Goal: Task Accomplishment & Management: Manage account settings

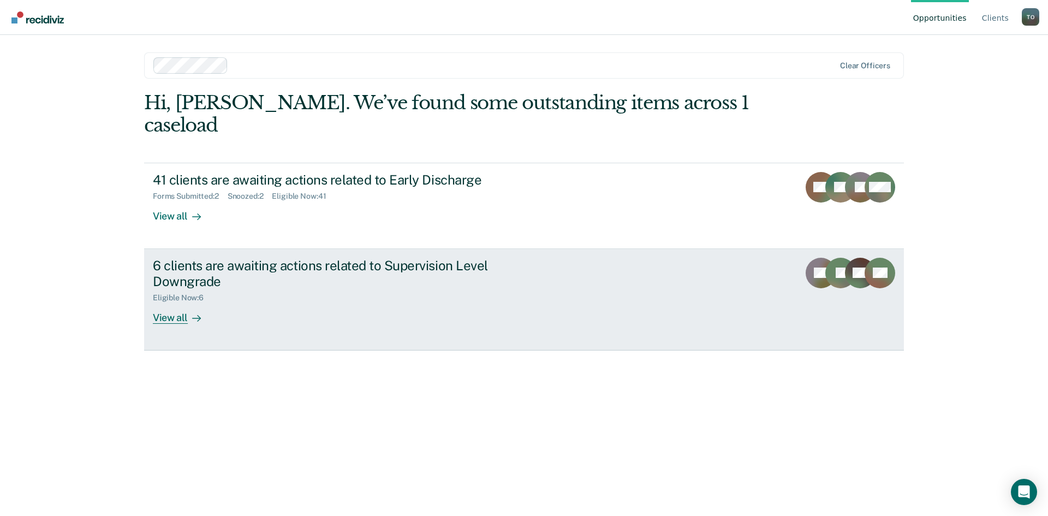
click at [173, 303] on div "View all" at bounding box center [183, 313] width 61 height 21
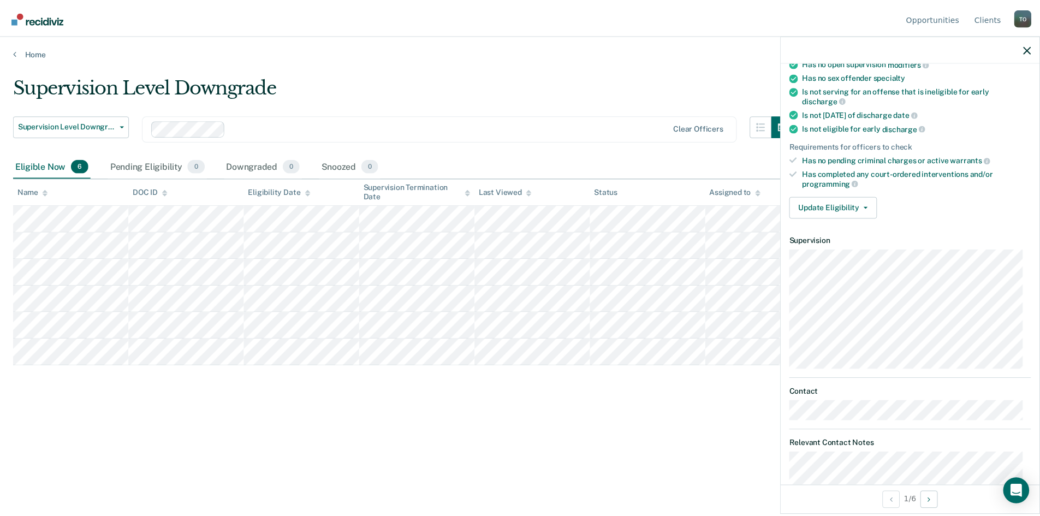
scroll to position [175, 0]
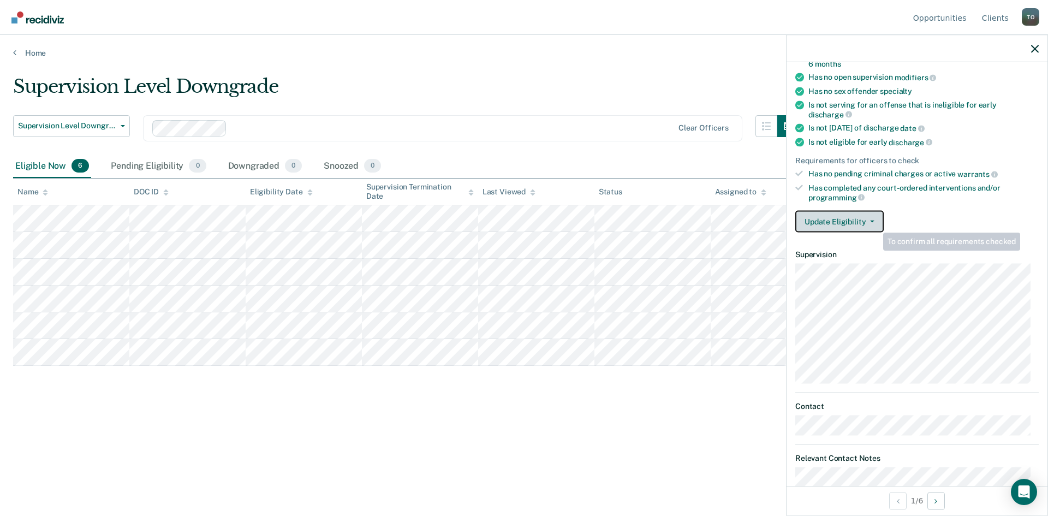
click at [874, 223] on button "Update Eligibility" at bounding box center [840, 222] width 88 height 22
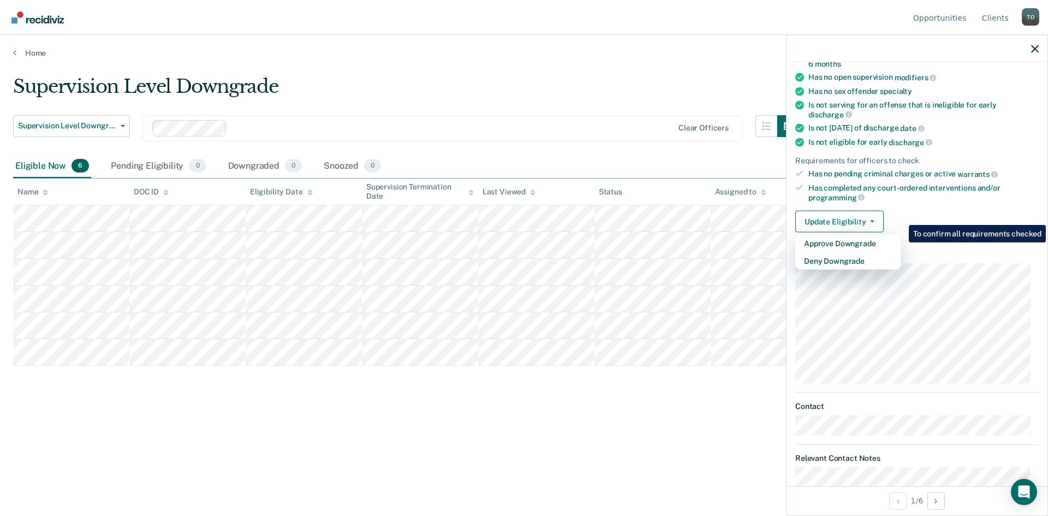
click at [591, 63] on main "Supervision Level Downgrade Supervision Level Downgrade Early Discharge Supervi…" at bounding box center [524, 285] width 1048 height 455
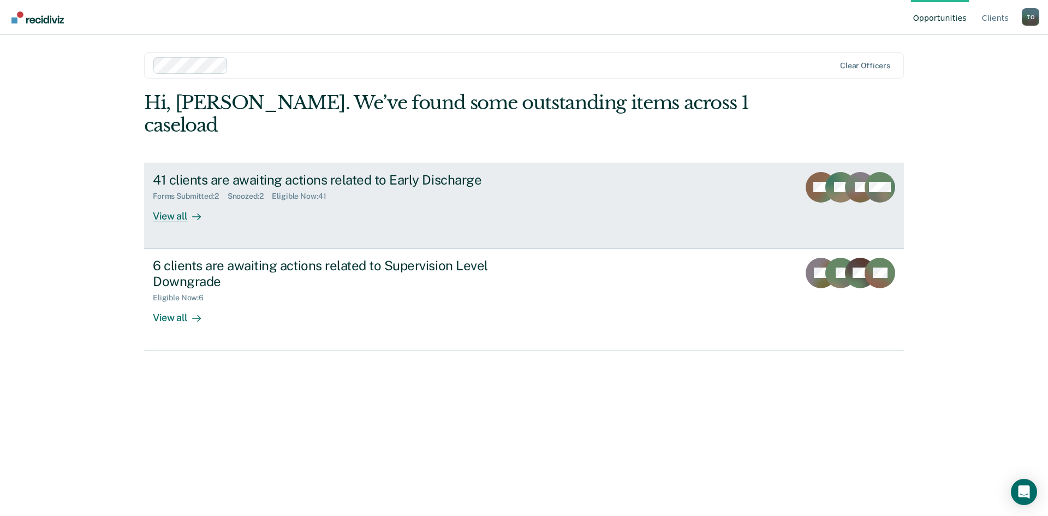
click at [167, 201] on div "View all" at bounding box center [183, 211] width 61 height 21
click at [162, 201] on div "View all" at bounding box center [183, 211] width 61 height 21
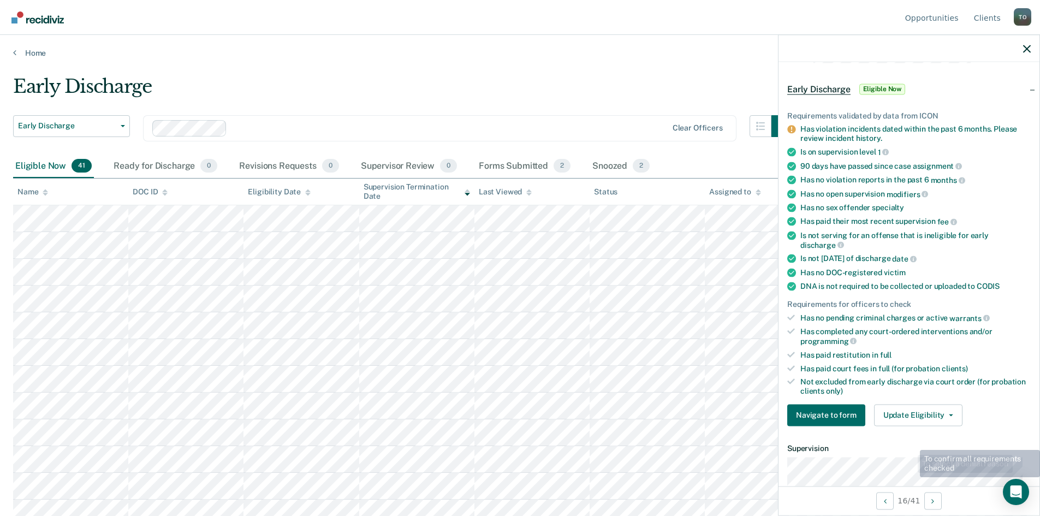
scroll to position [55, 0]
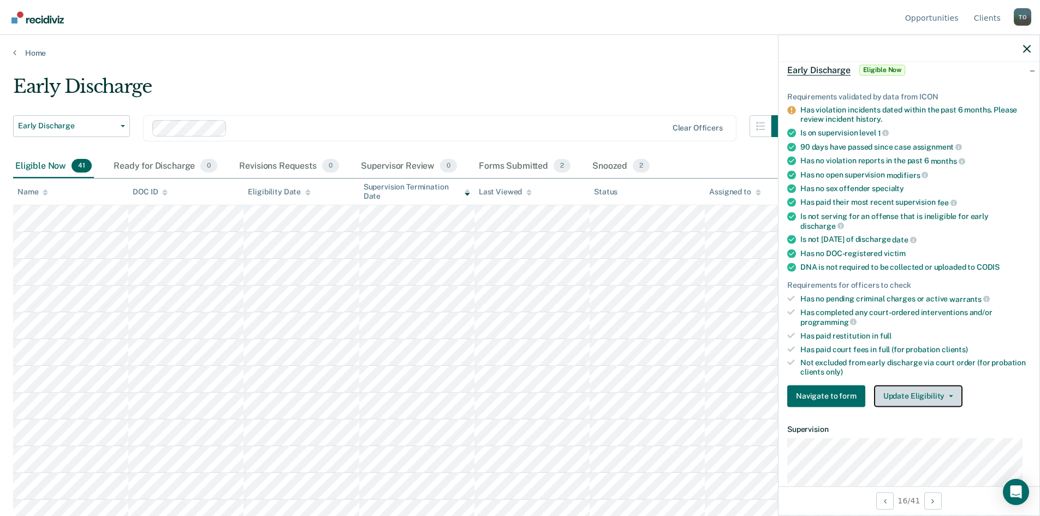
click at [927, 395] on button "Update Eligibility" at bounding box center [918, 396] width 88 height 22
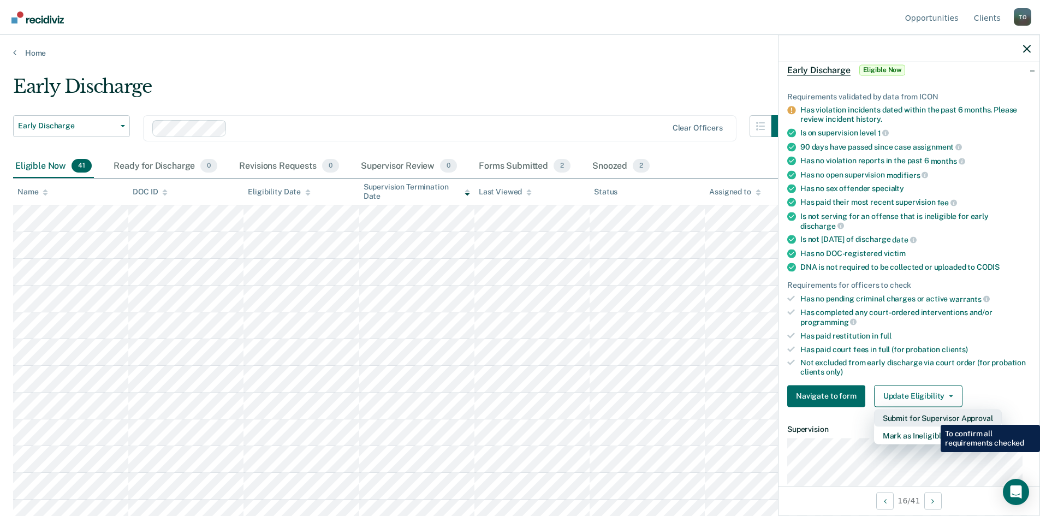
click at [933, 417] on button "Submit for Supervisor Approval" at bounding box center [938, 417] width 128 height 17
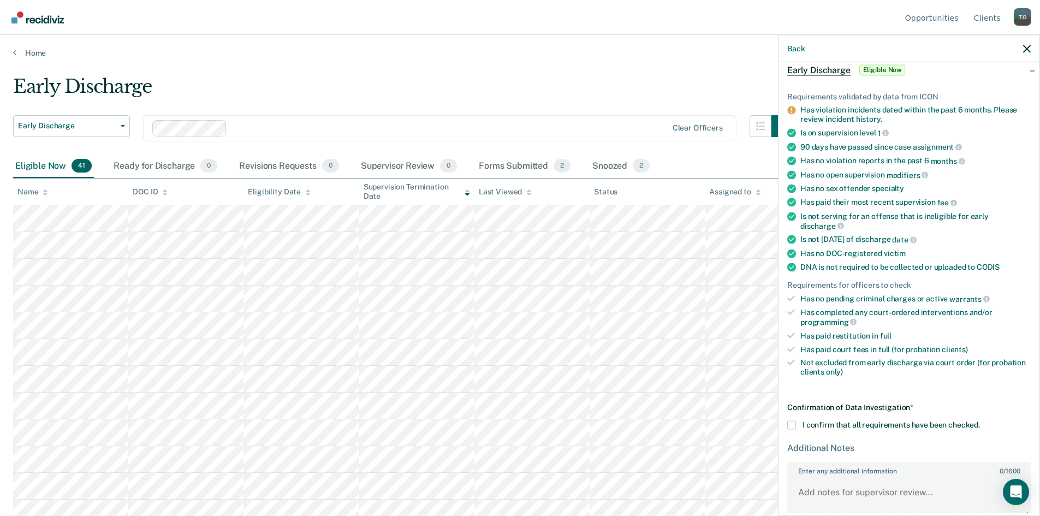
click at [794, 426] on span at bounding box center [791, 424] width 9 height 9
click at [980, 420] on input "I confirm that all requirements have been checked." at bounding box center [980, 420] width 0 height 0
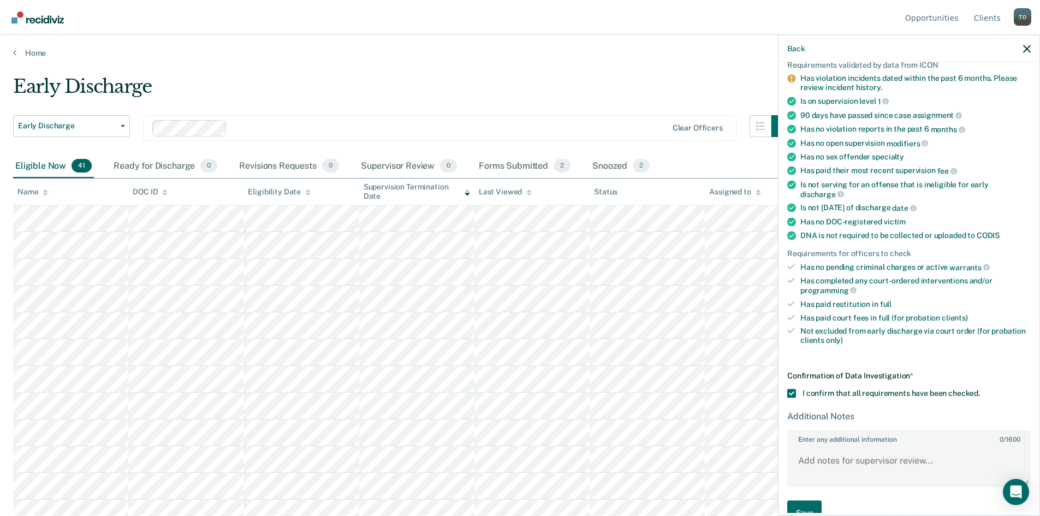
scroll to position [110, 0]
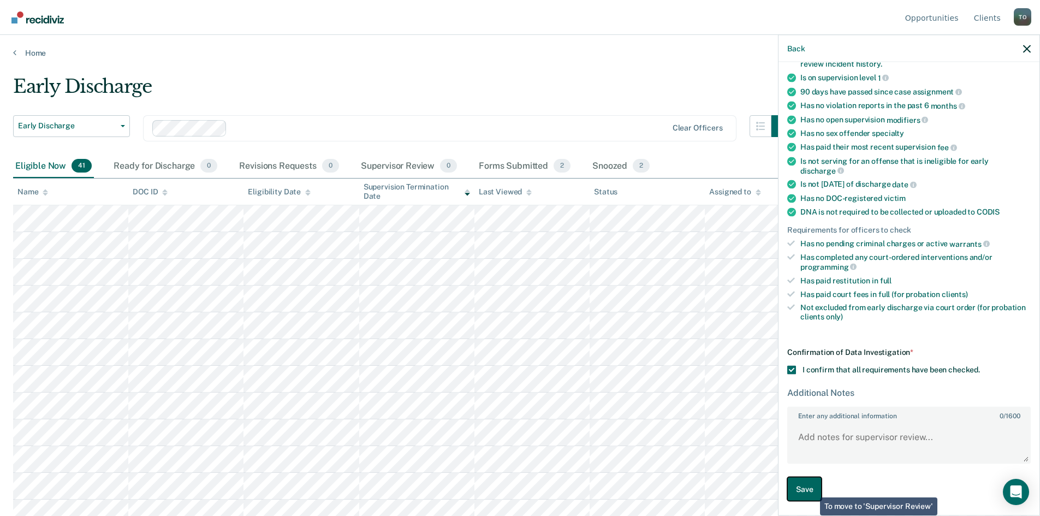
click at [809, 493] on button "Save" at bounding box center [804, 489] width 34 height 25
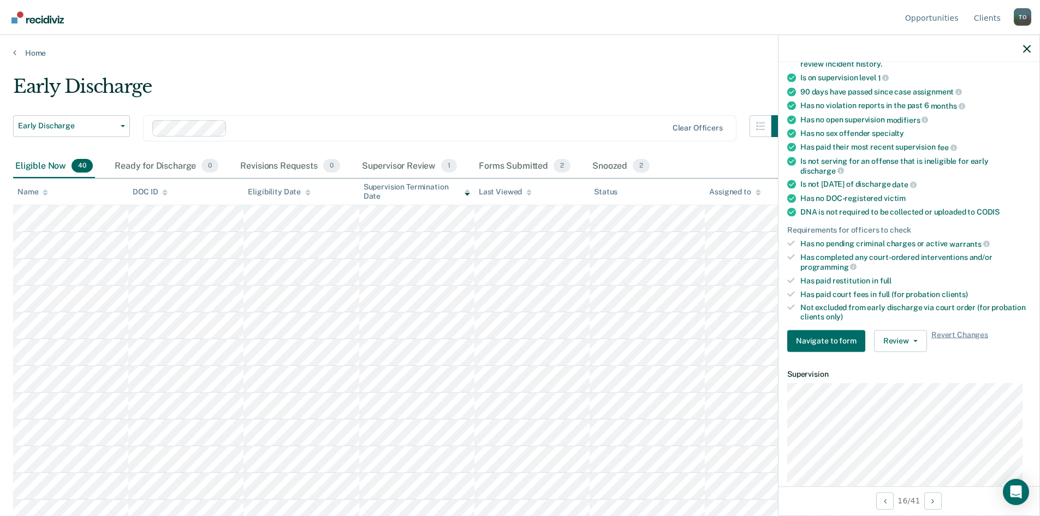
click at [1022, 46] on div at bounding box center [909, 48] width 261 height 27
click at [1027, 49] on icon "button" at bounding box center [1027, 49] width 8 height 8
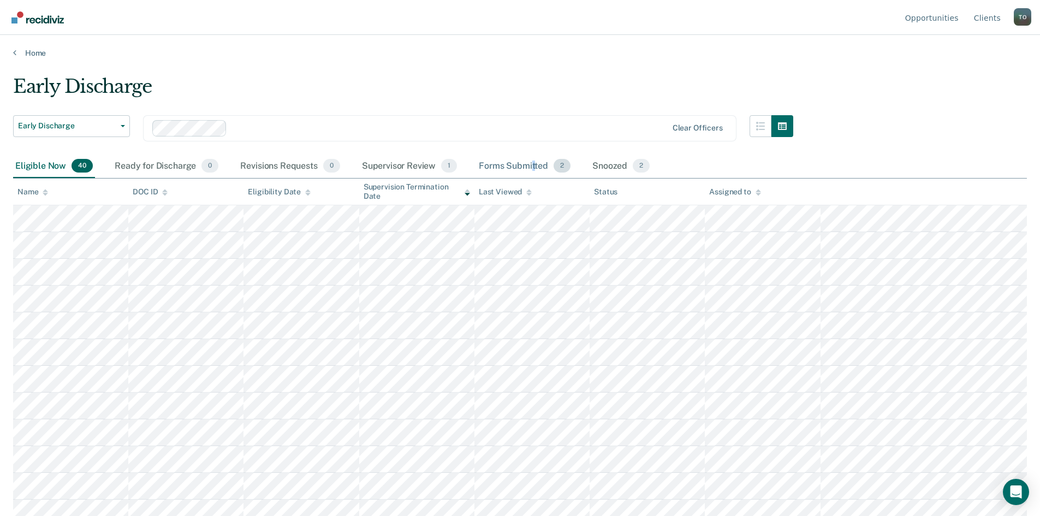
click at [533, 167] on div "Forms Submitted 2" at bounding box center [525, 167] width 96 height 24
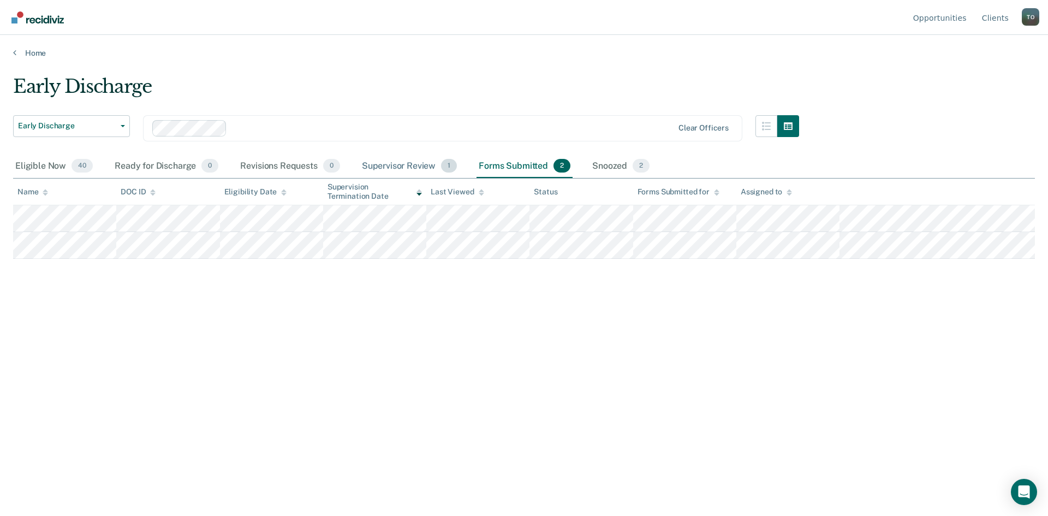
click at [423, 164] on div "Supervisor Review 1" at bounding box center [410, 167] width 100 height 24
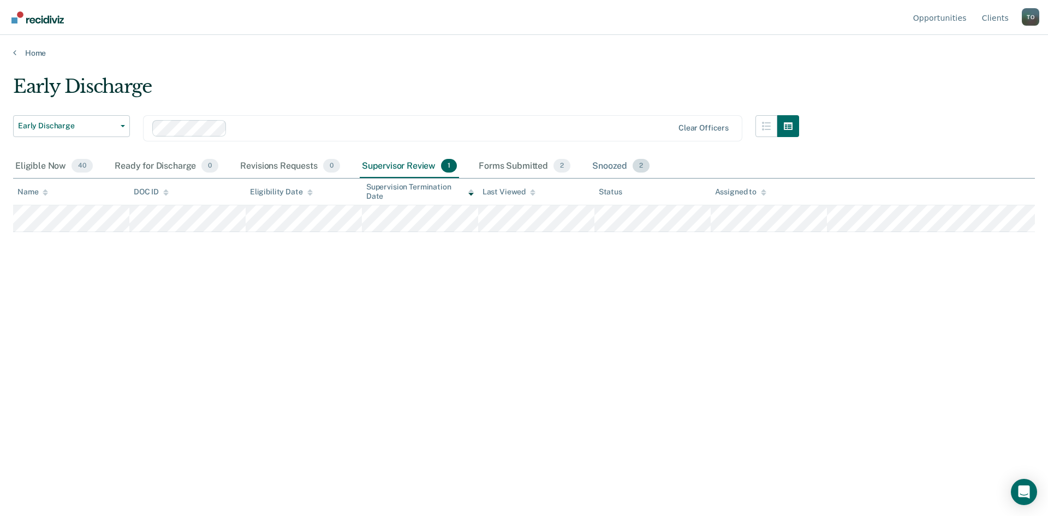
click at [618, 167] on div "Snoozed 2" at bounding box center [621, 167] width 62 height 24
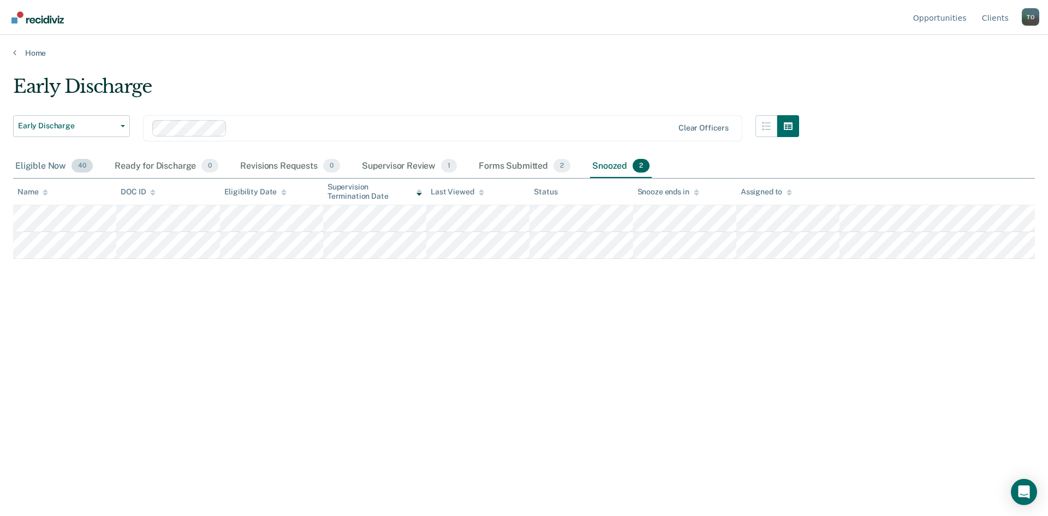
click at [53, 169] on div "Eligible Now 40" at bounding box center [54, 167] width 82 height 24
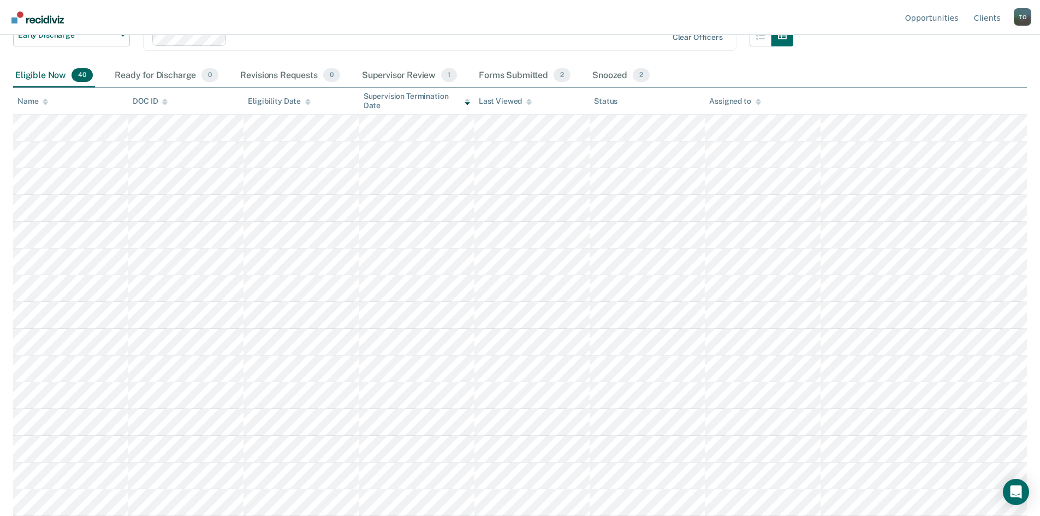
scroll to position [77, 0]
